Goal: Information Seeking & Learning: Learn about a topic

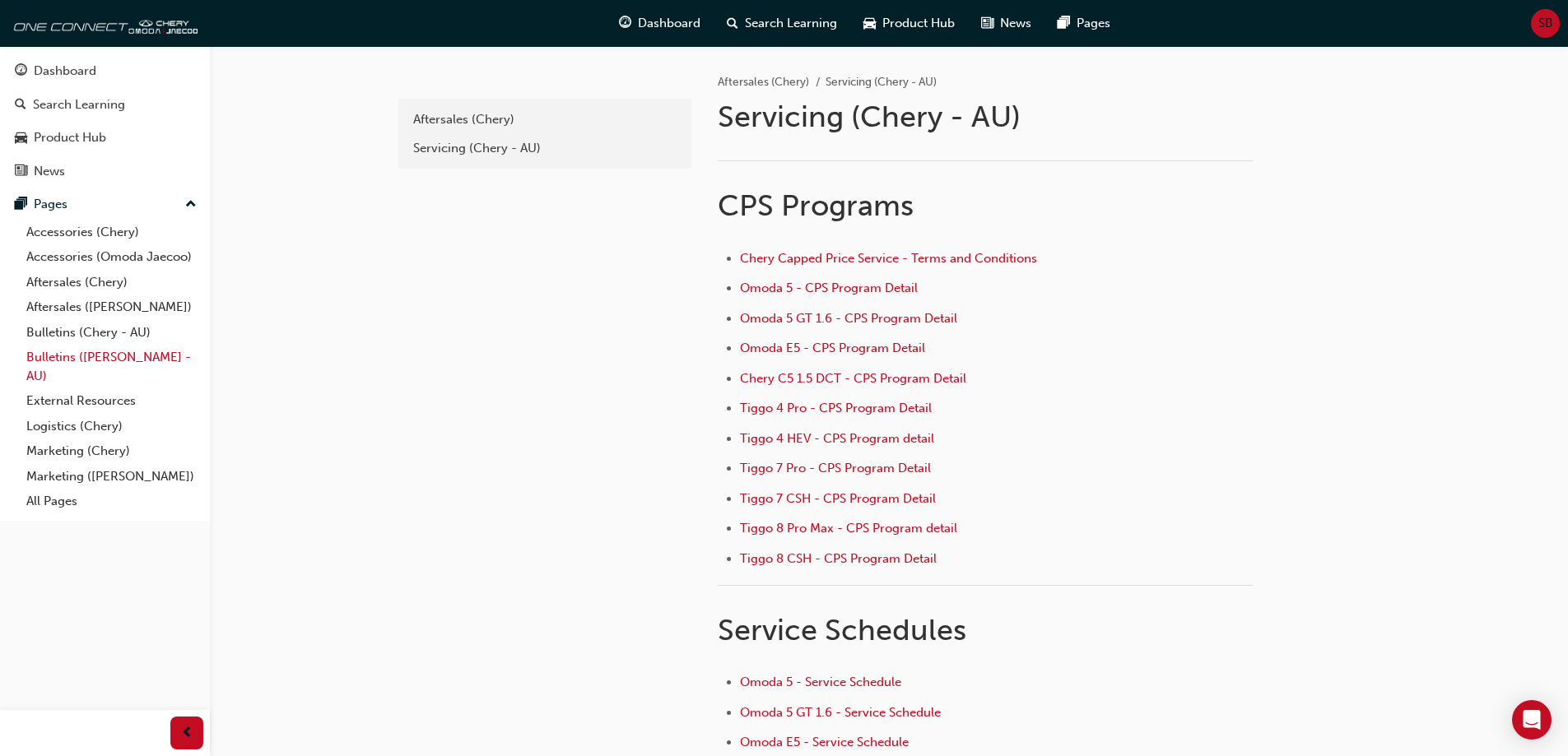
click at [96, 351] on link "Bulletins ([PERSON_NAME] - AU)" at bounding box center [111, 367] width 184 height 43
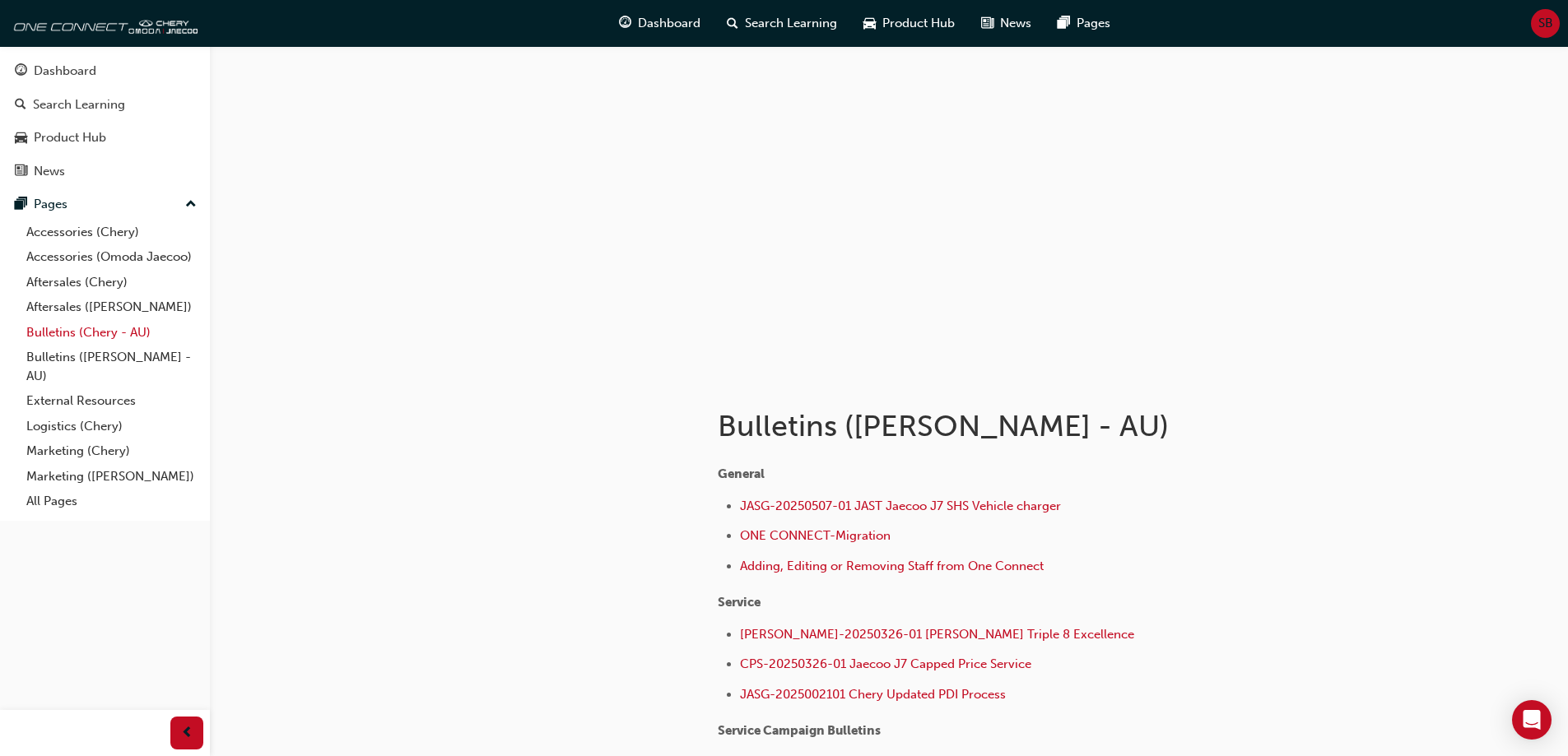
click at [96, 334] on link "Bulletins (Chery - AU)" at bounding box center [111, 333] width 184 height 26
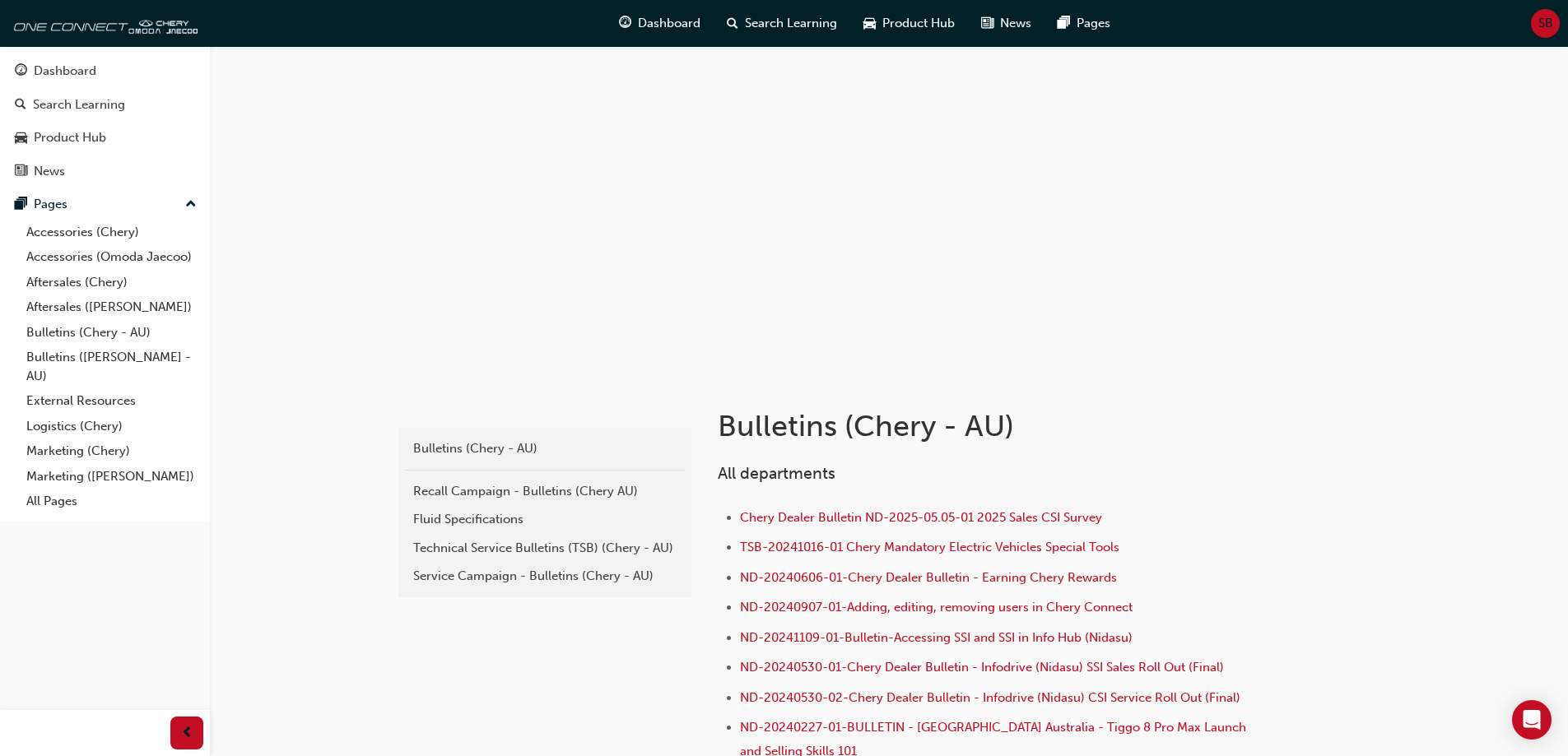
click at [561, 572] on div "Service Campaign - Bulletins (Chery - AU)" at bounding box center [545, 576] width 263 height 19
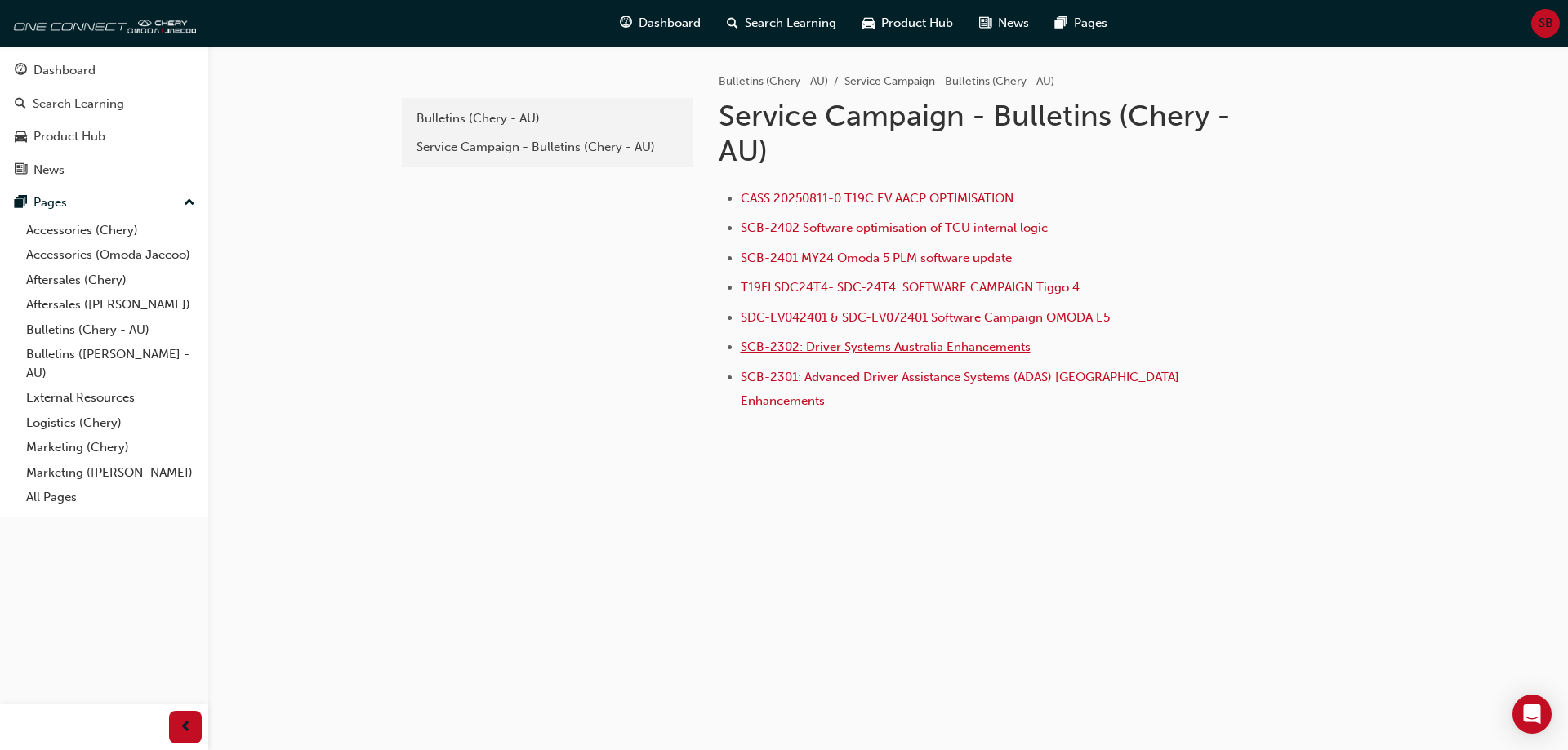
click at [913, 349] on span "SCB-2302: Driver Systems Australia Enhancements" at bounding box center [885, 346] width 290 height 15
click at [528, 142] on div "Service Campaign - Bulletins (Chery - AU)" at bounding box center [547, 146] width 261 height 19
click at [518, 128] on div "Bulletins (Chery - AU)" at bounding box center [547, 118] width 261 height 19
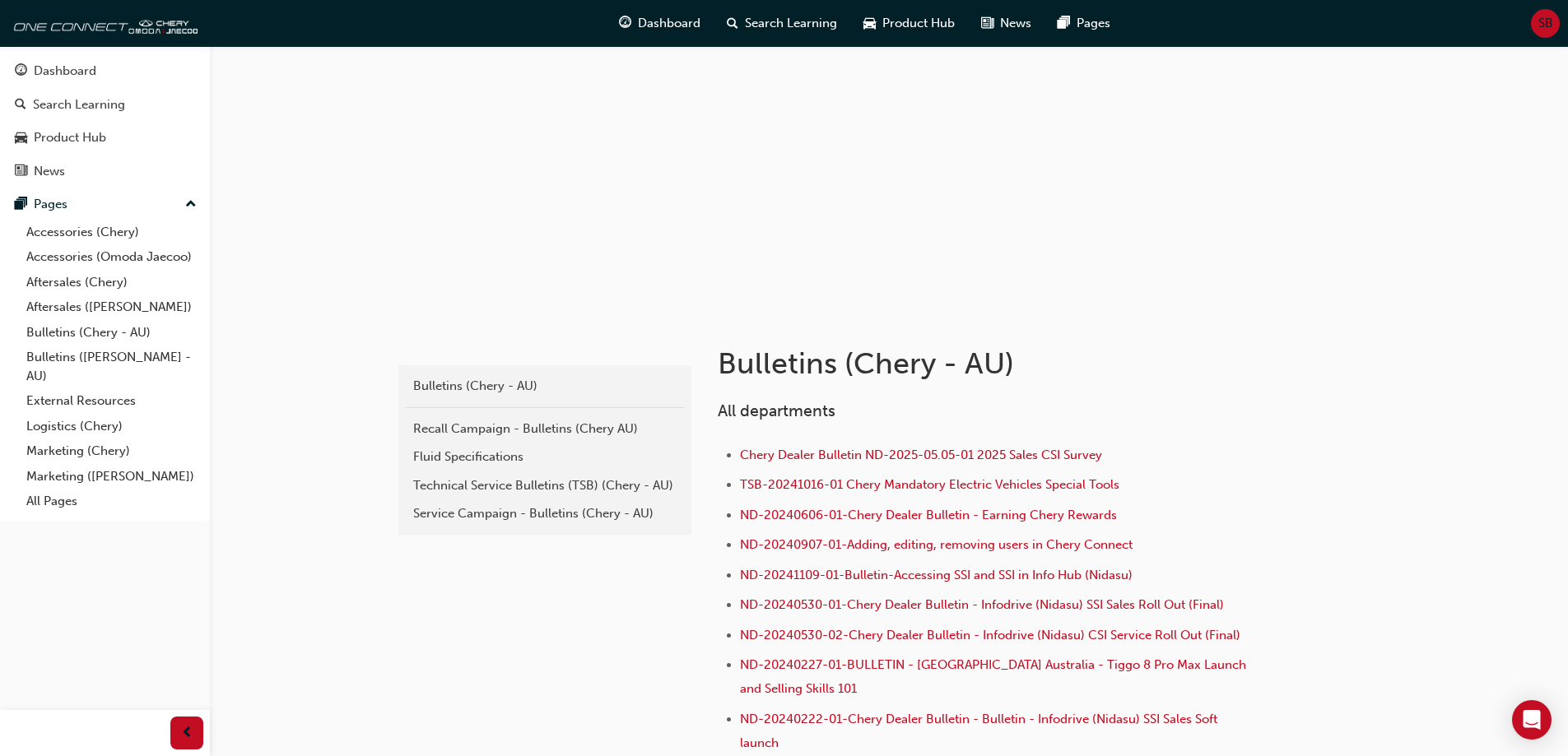
scroll to position [164, 0]
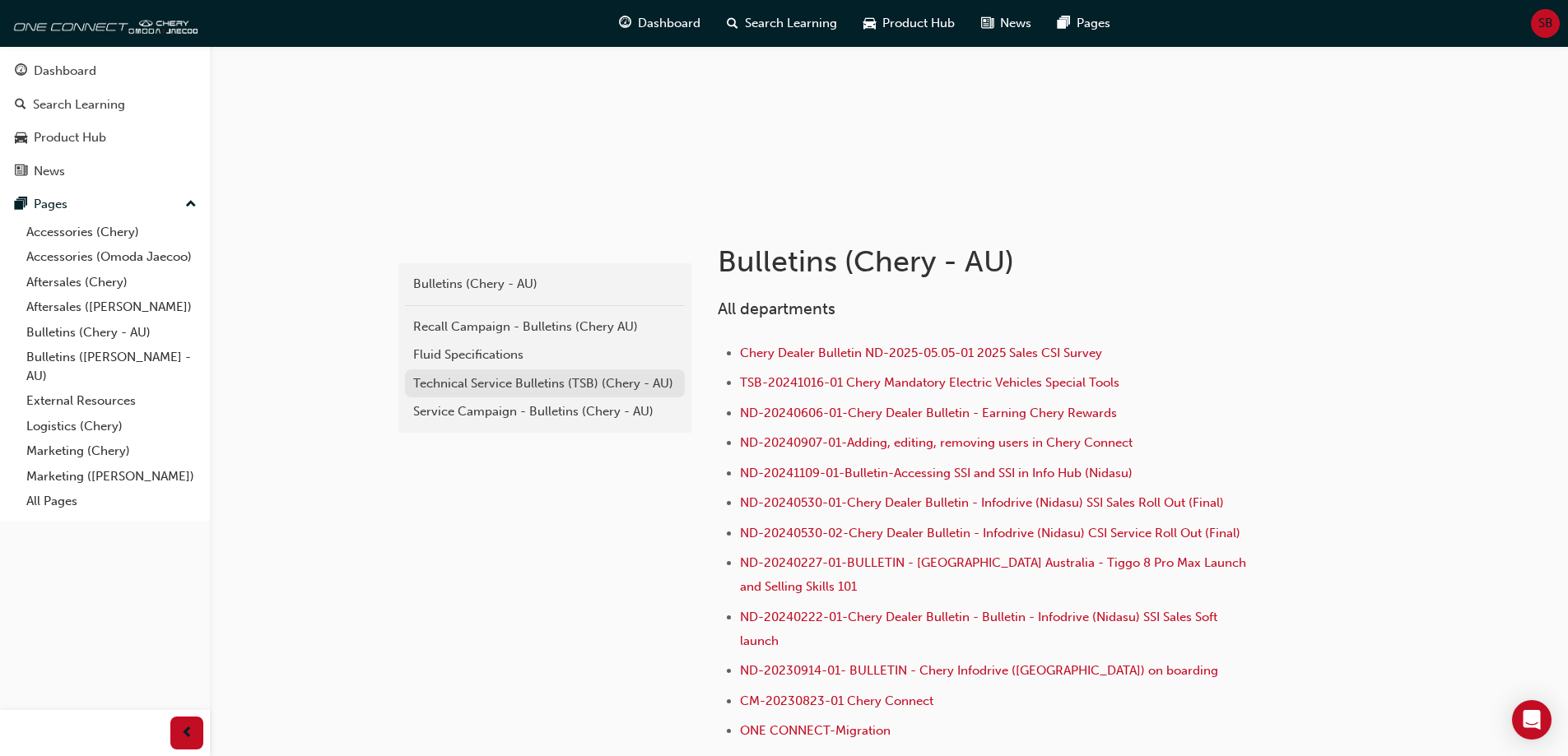
click at [491, 395] on link "Technical Service Bulletins (TSB) (Chery - AU)" at bounding box center [545, 383] width 280 height 29
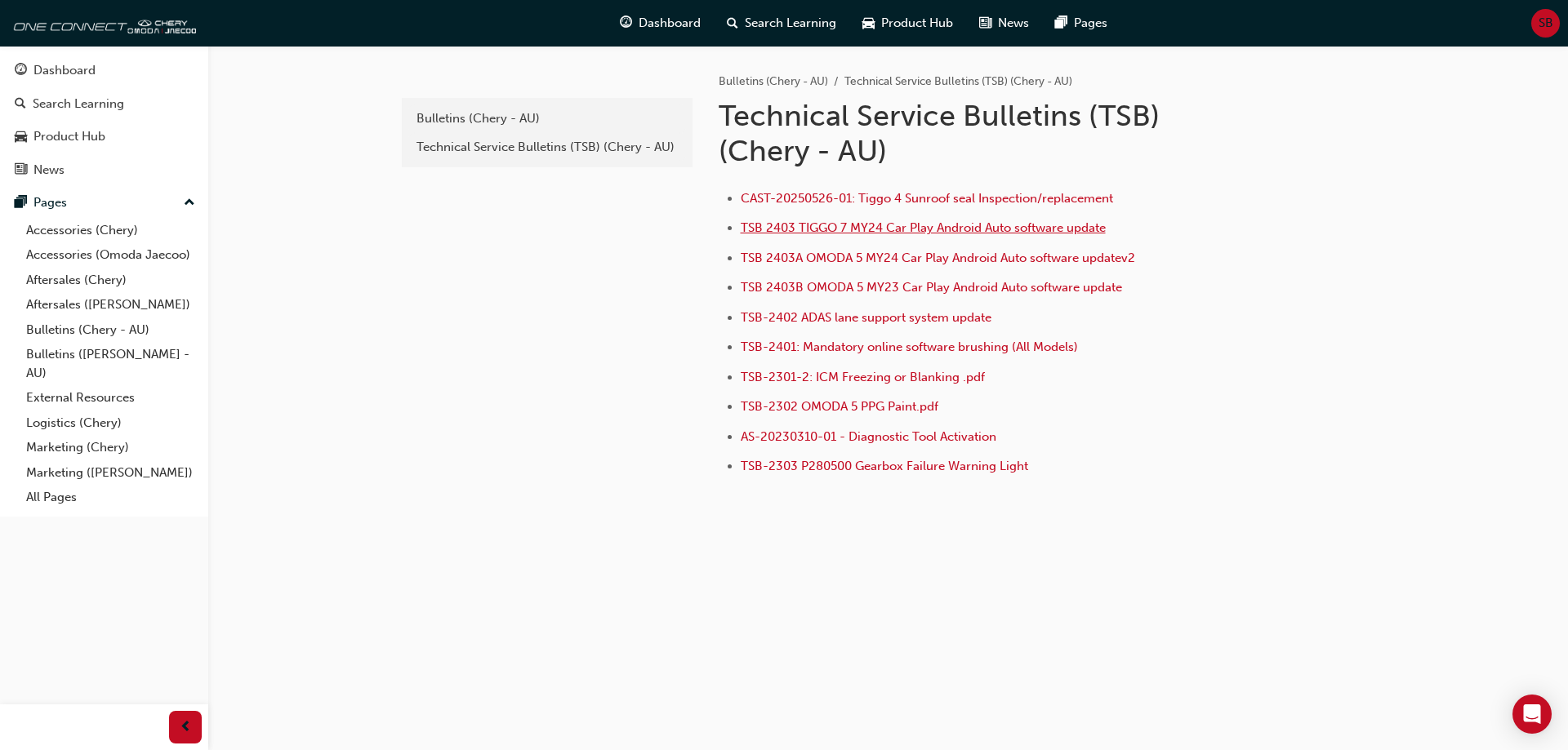
click at [798, 228] on span "TSB 2403 TIGGO 7 MY24 Car Play Android Auto software update" at bounding box center [923, 227] width 365 height 15
click at [847, 378] on span "TSB-2301-2: ICM Freezing or Blanking .pdf" at bounding box center [863, 376] width 244 height 15
click at [451, 125] on div "Bulletins (Chery - AU)" at bounding box center [547, 118] width 261 height 19
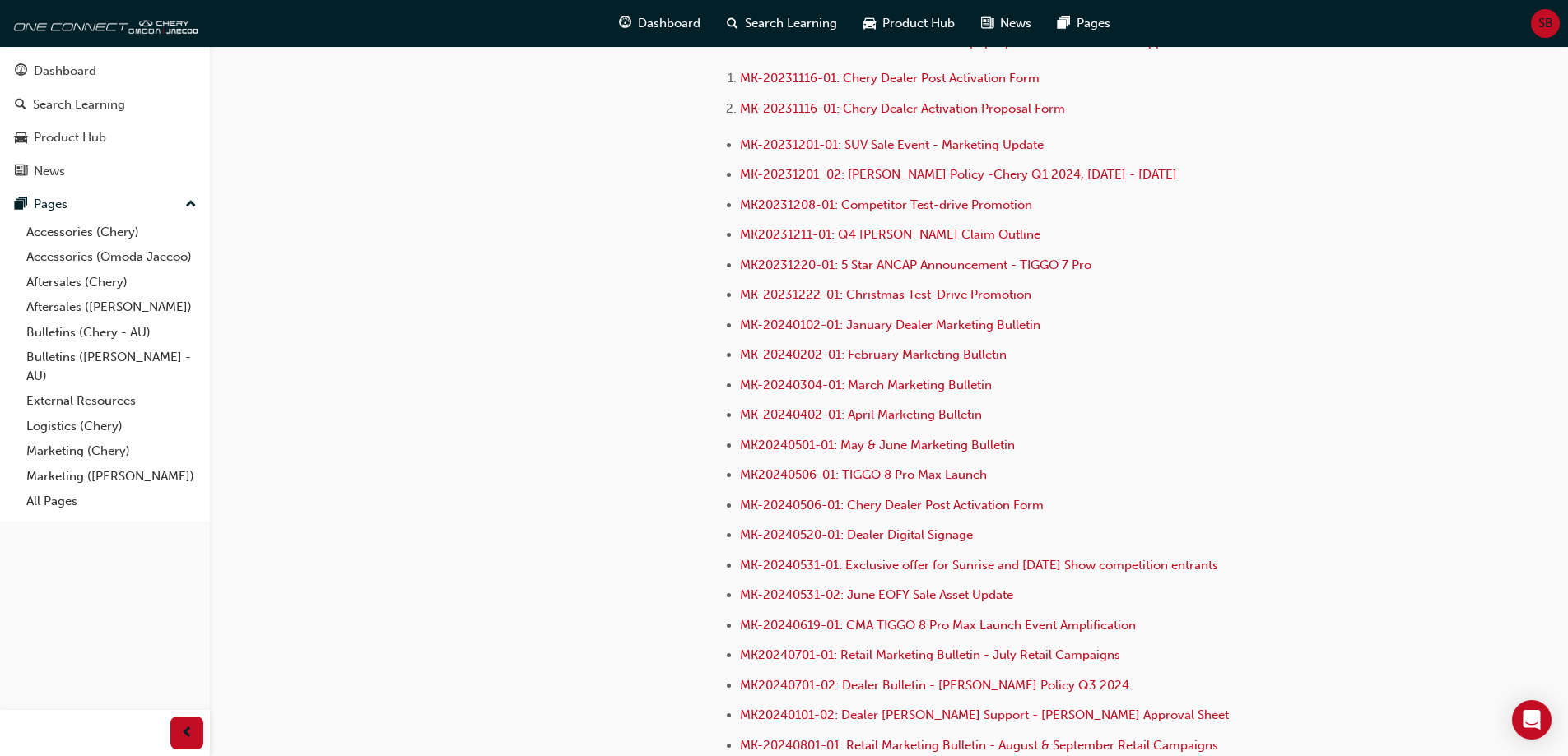
scroll to position [3796, 0]
